Goal: Task Accomplishment & Management: Use online tool/utility

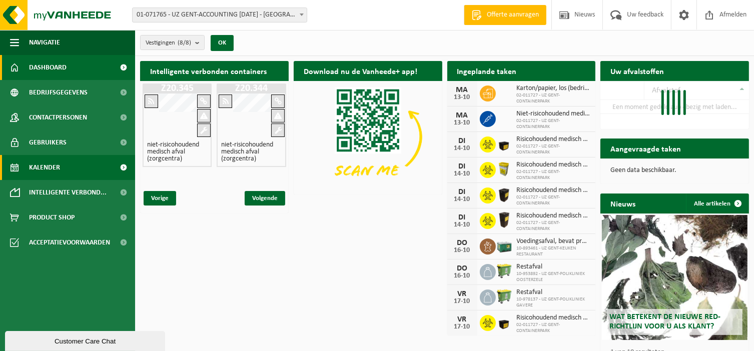
click at [47, 171] on span "Kalender" at bounding box center [44, 167] width 31 height 25
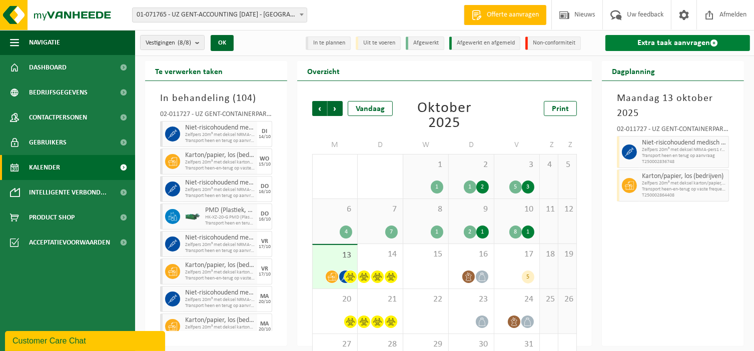
click at [665, 43] on link "Extra taak aanvragen" at bounding box center [678, 43] width 145 height 16
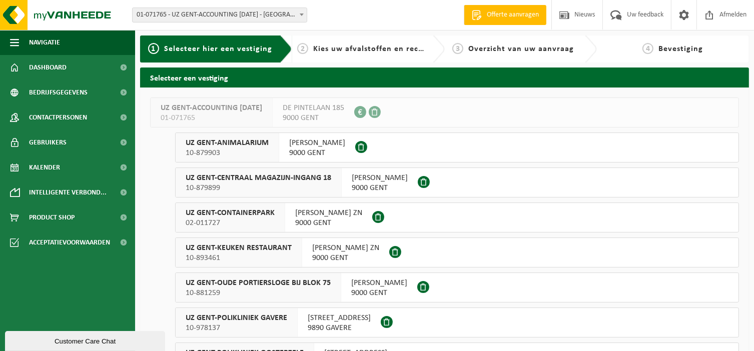
click at [260, 214] on span "UZ GENT-CONTAINERPARK" at bounding box center [230, 213] width 89 height 10
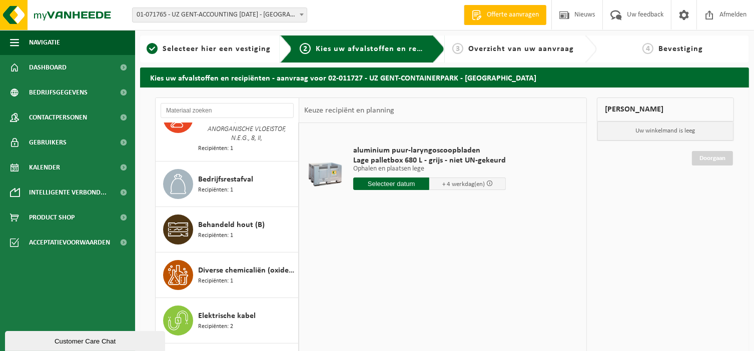
scroll to position [200, 0]
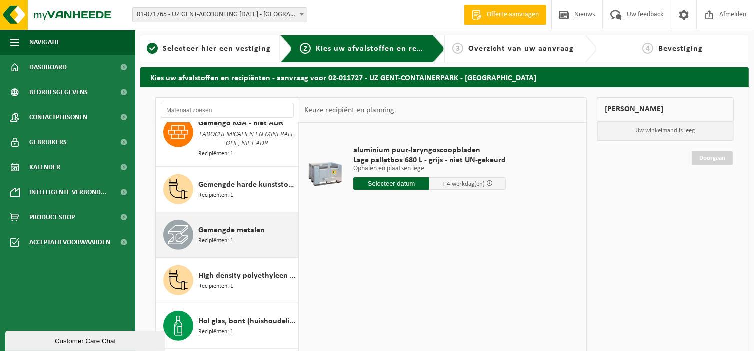
click at [236, 225] on span "Gemengde metalen" at bounding box center [231, 231] width 67 height 12
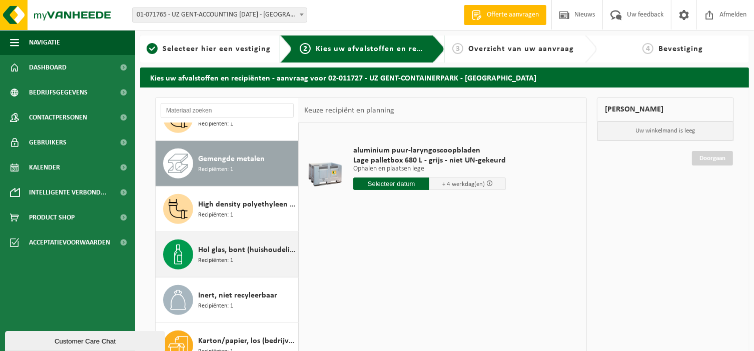
scroll to position [585, 0]
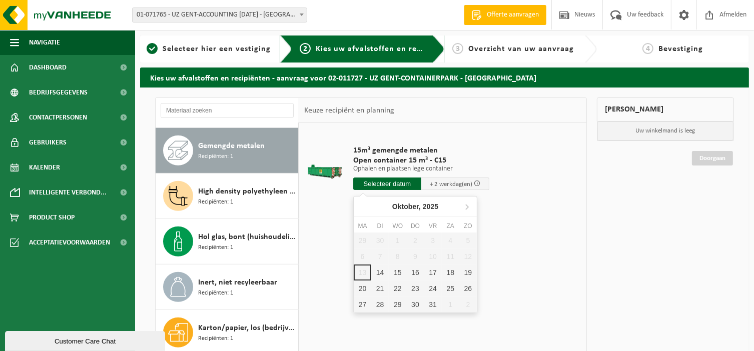
click at [395, 182] on input "text" at bounding box center [387, 184] width 68 height 13
click at [376, 274] on div "14" at bounding box center [380, 273] width 18 height 16
type input "Van 2025-10-14"
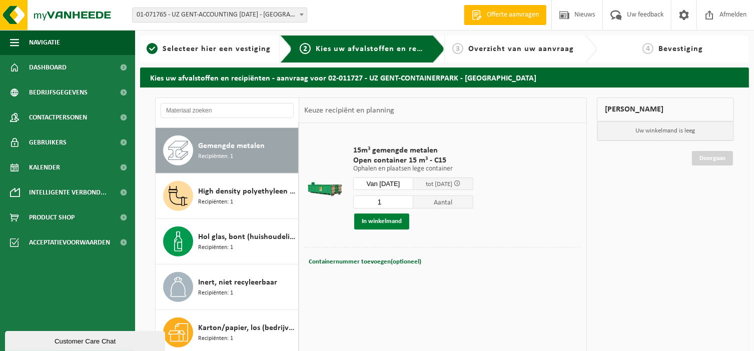
click at [385, 224] on button "In winkelmand" at bounding box center [381, 222] width 55 height 16
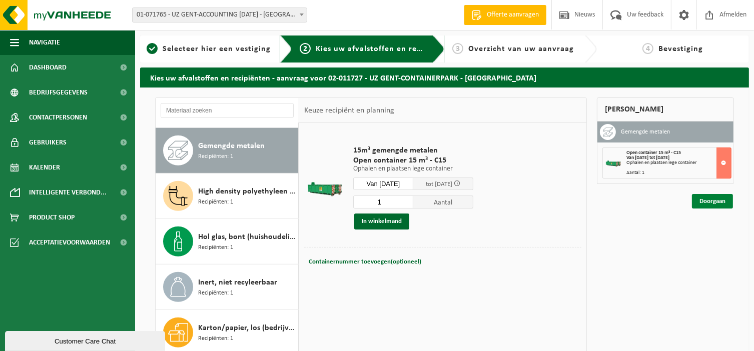
click at [728, 204] on link "Doorgaan" at bounding box center [712, 201] width 41 height 15
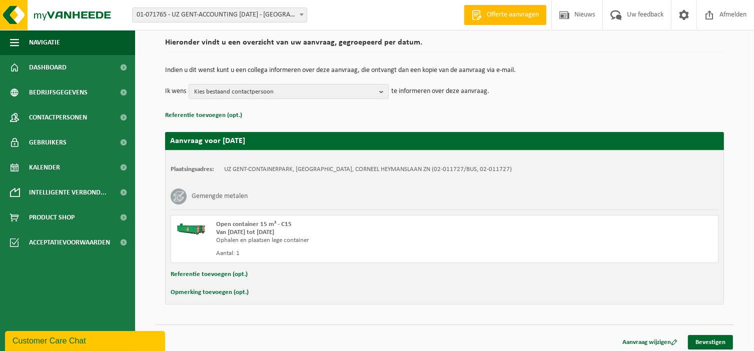
scroll to position [77, 0]
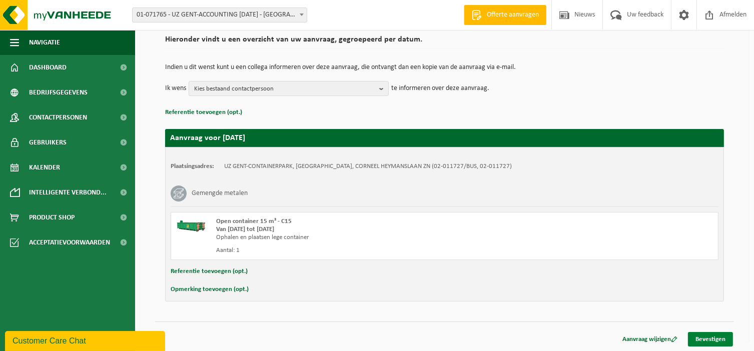
click at [719, 338] on link "Bevestigen" at bounding box center [710, 339] width 45 height 15
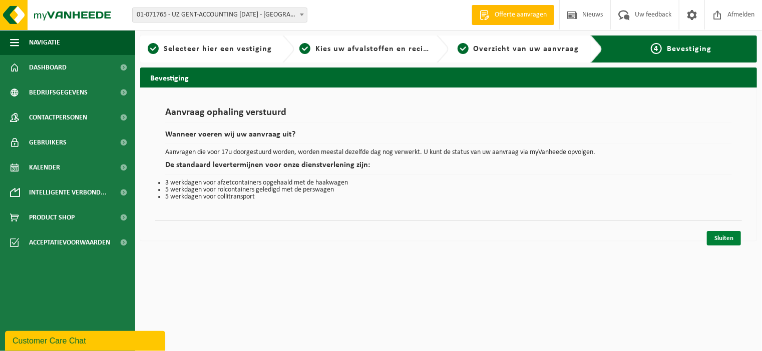
click at [721, 241] on link "Sluiten" at bounding box center [724, 238] width 34 height 15
